Goal: Information Seeking & Learning: Find contact information

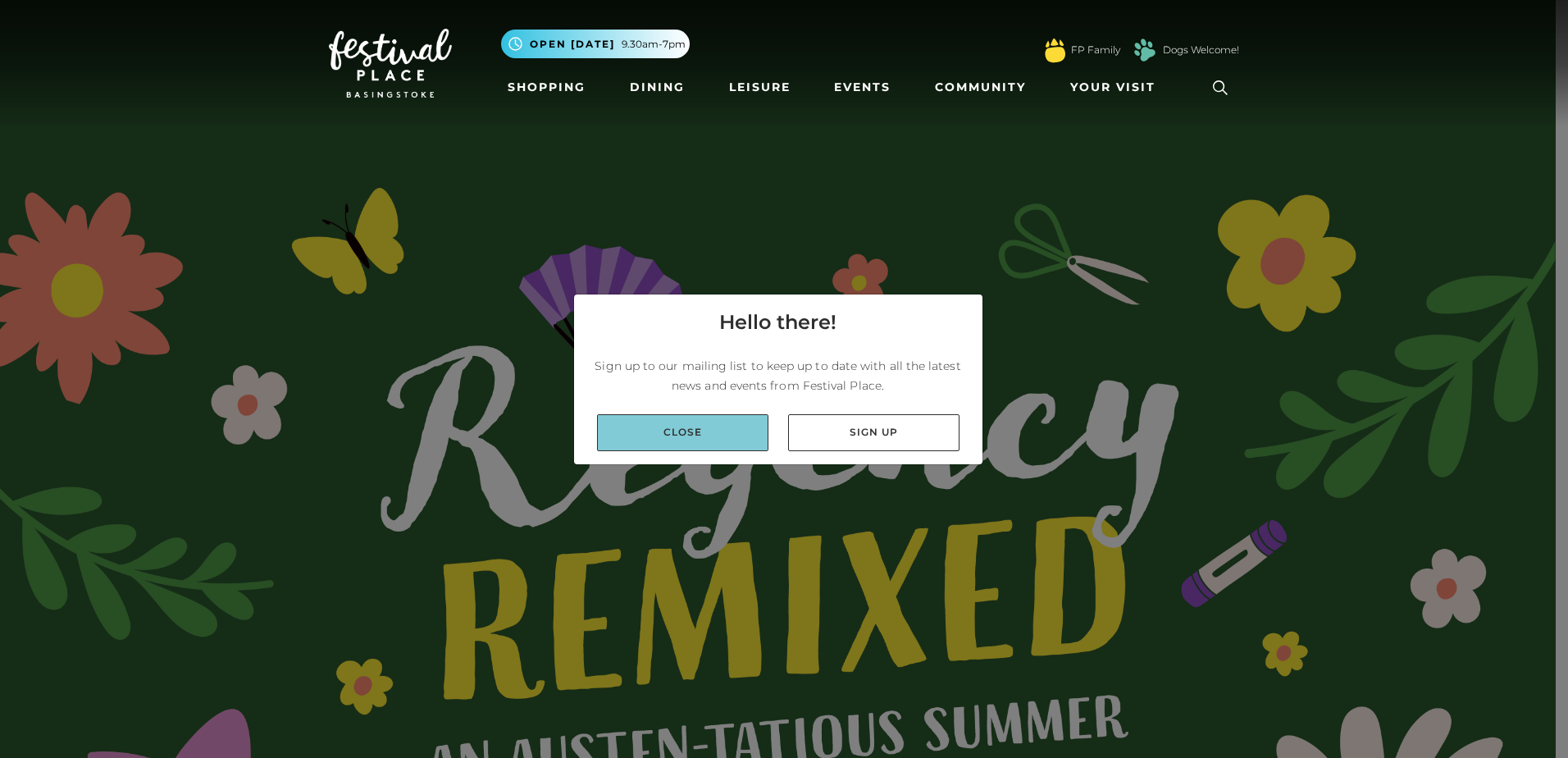
click at [722, 445] on link "Close" at bounding box center [682, 432] width 171 height 37
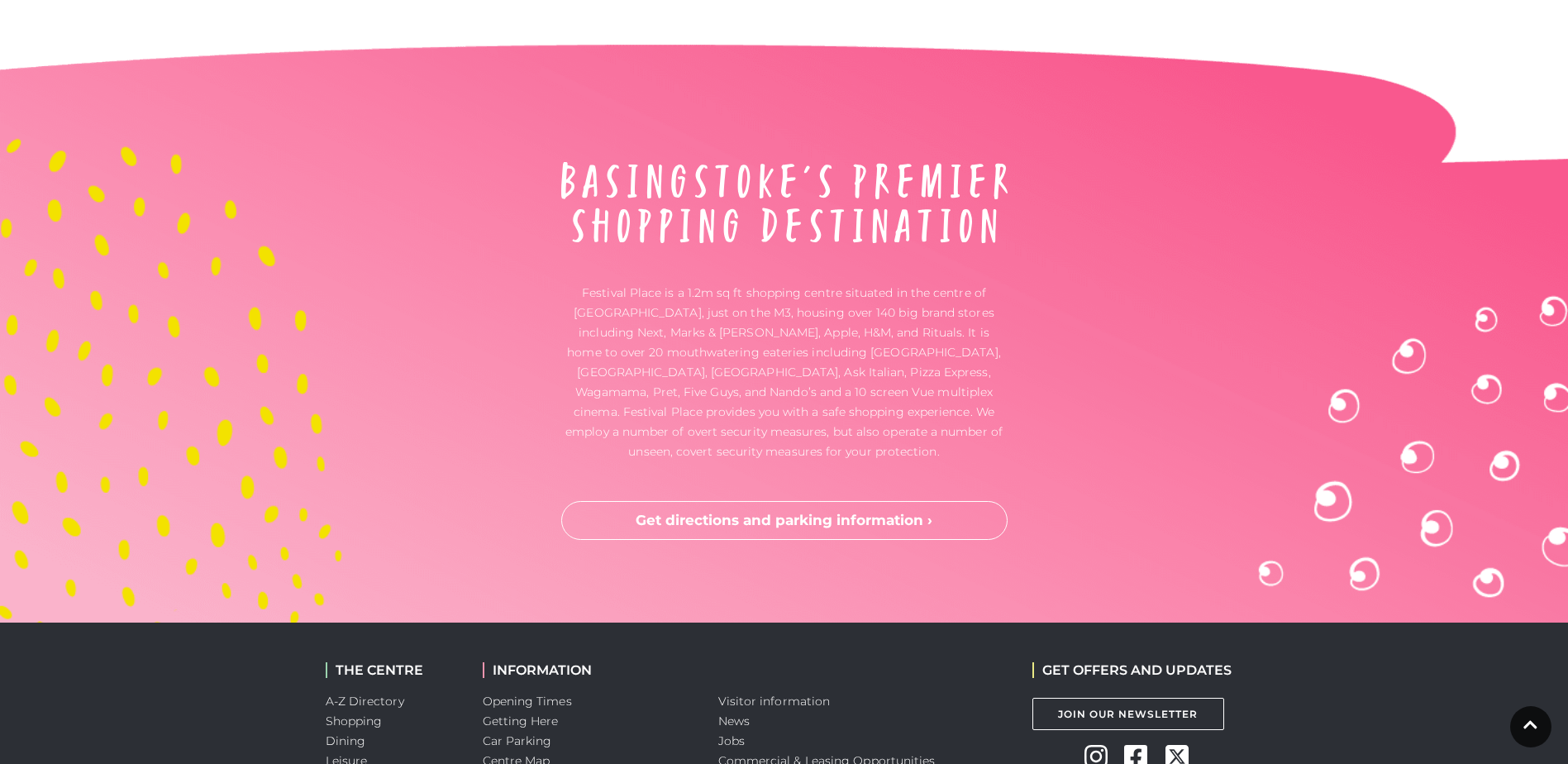
scroll to position [5454, 0]
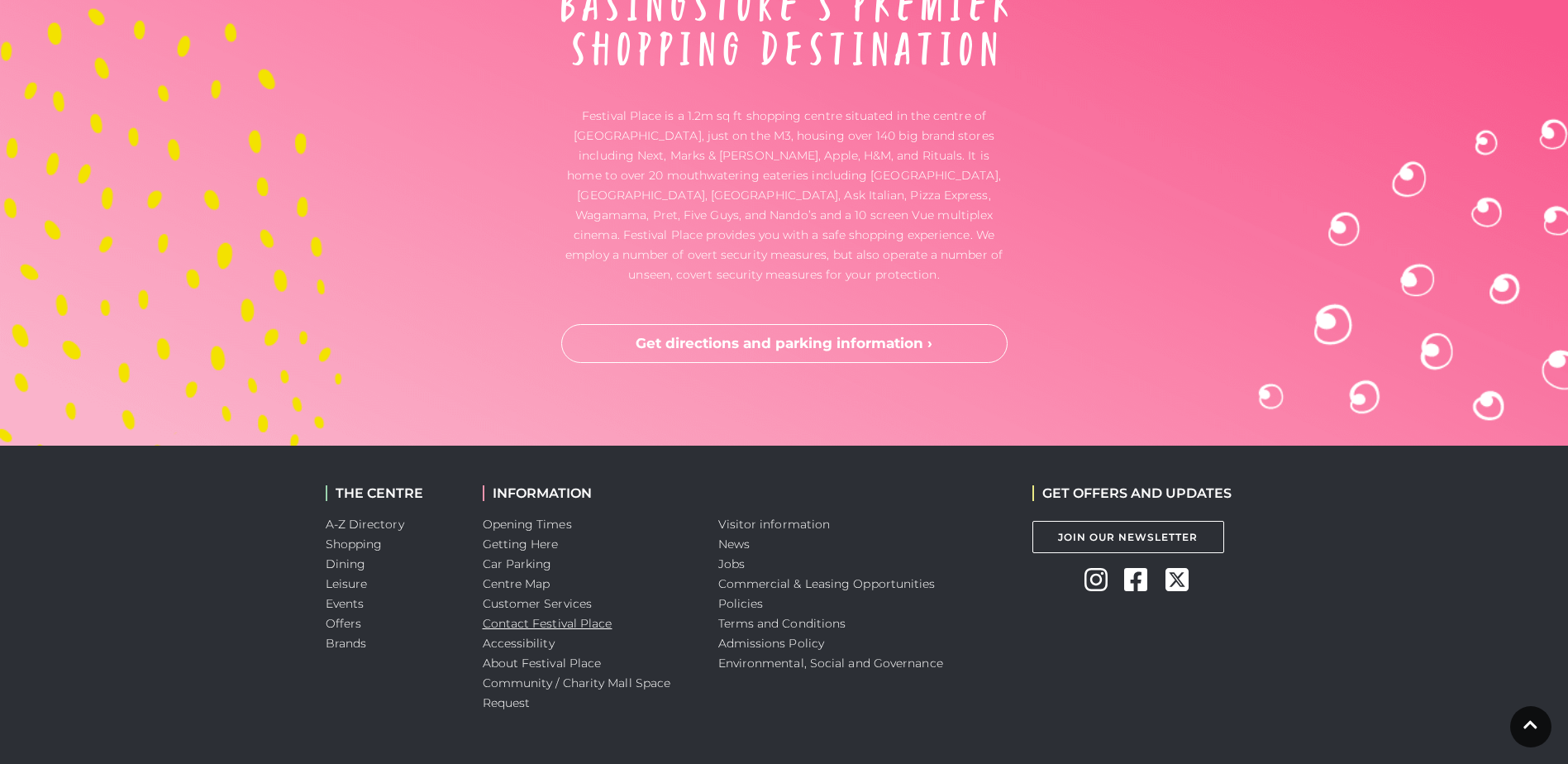
click at [580, 623] on link "Contact Festival Place" at bounding box center [548, 623] width 130 height 15
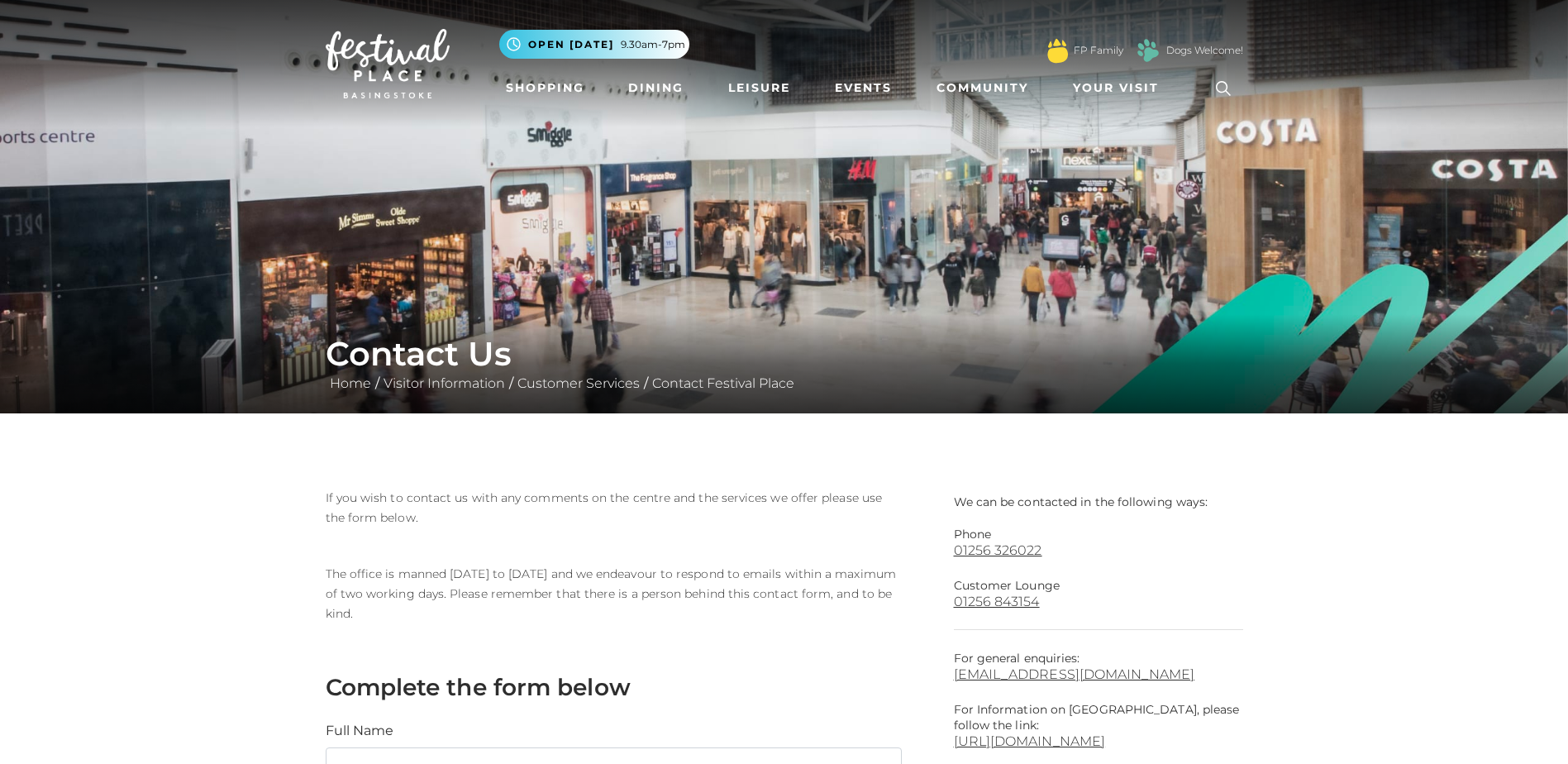
click at [1064, 541] on p "Phone" at bounding box center [1098, 534] width 289 height 16
drag, startPoint x: 949, startPoint y: 551, endPoint x: 1055, endPoint y: 555, distance: 106.1
copy link "01256 326022"
click at [1164, 651] on p "For general enquiries: info@festivalplace.co.uk" at bounding box center [1098, 666] width 289 height 32
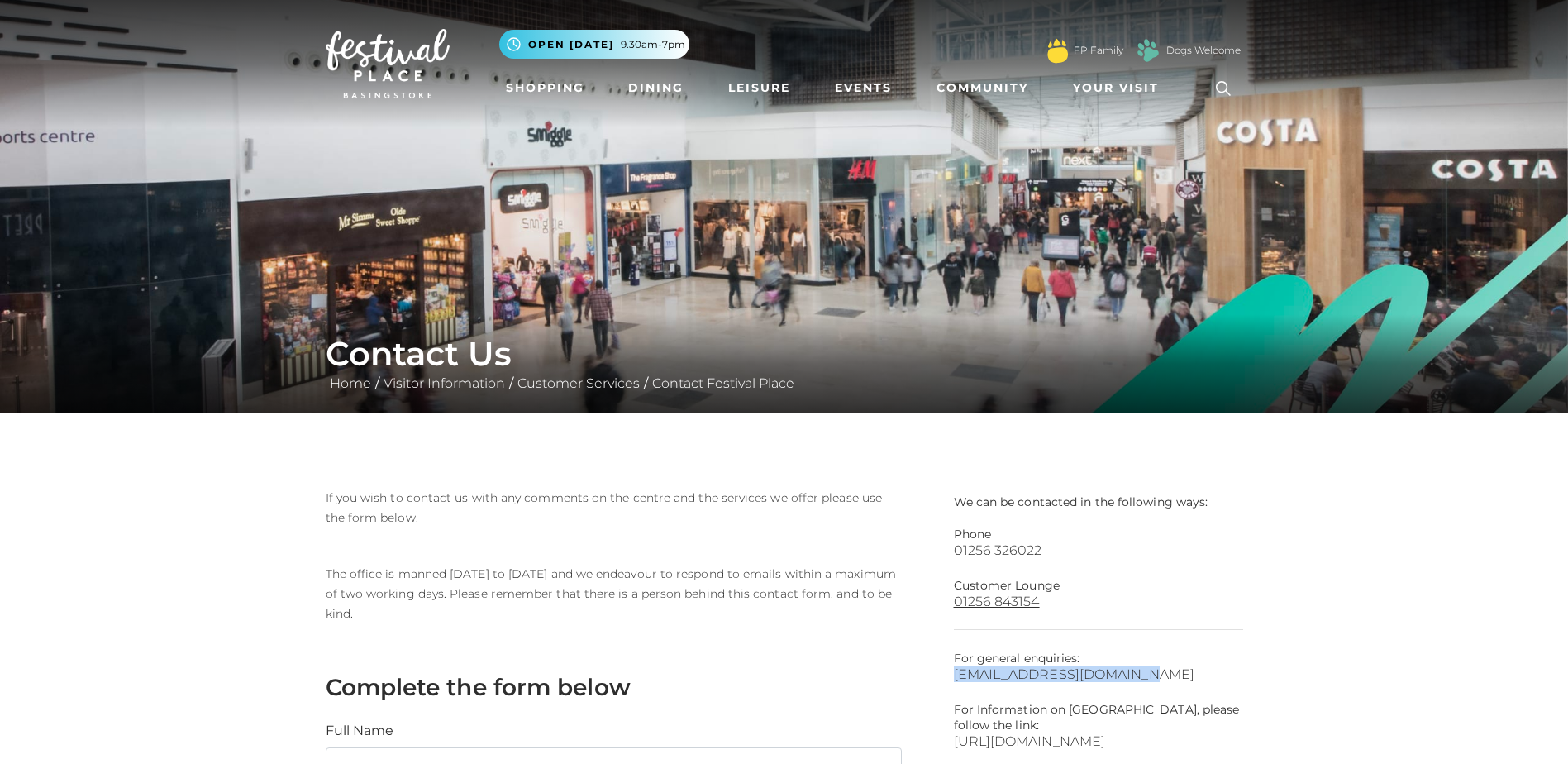
drag, startPoint x: 952, startPoint y: 674, endPoint x: 1115, endPoint y: 681, distance: 163.2
copy link "info@festivalplace.co.uk"
